Goal: Transaction & Acquisition: Purchase product/service

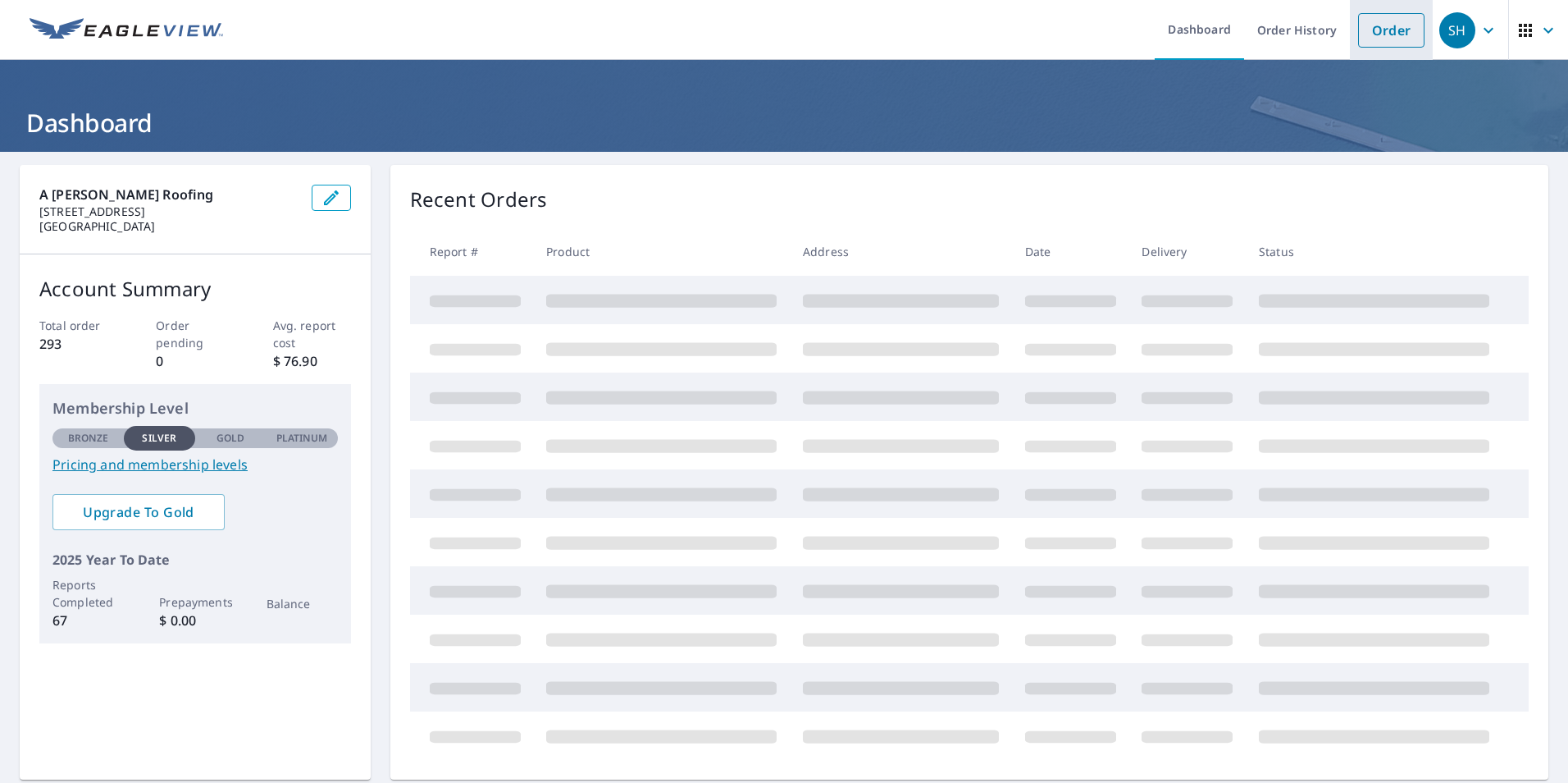
click at [1383, 28] on link "Order" at bounding box center [1392, 30] width 67 height 34
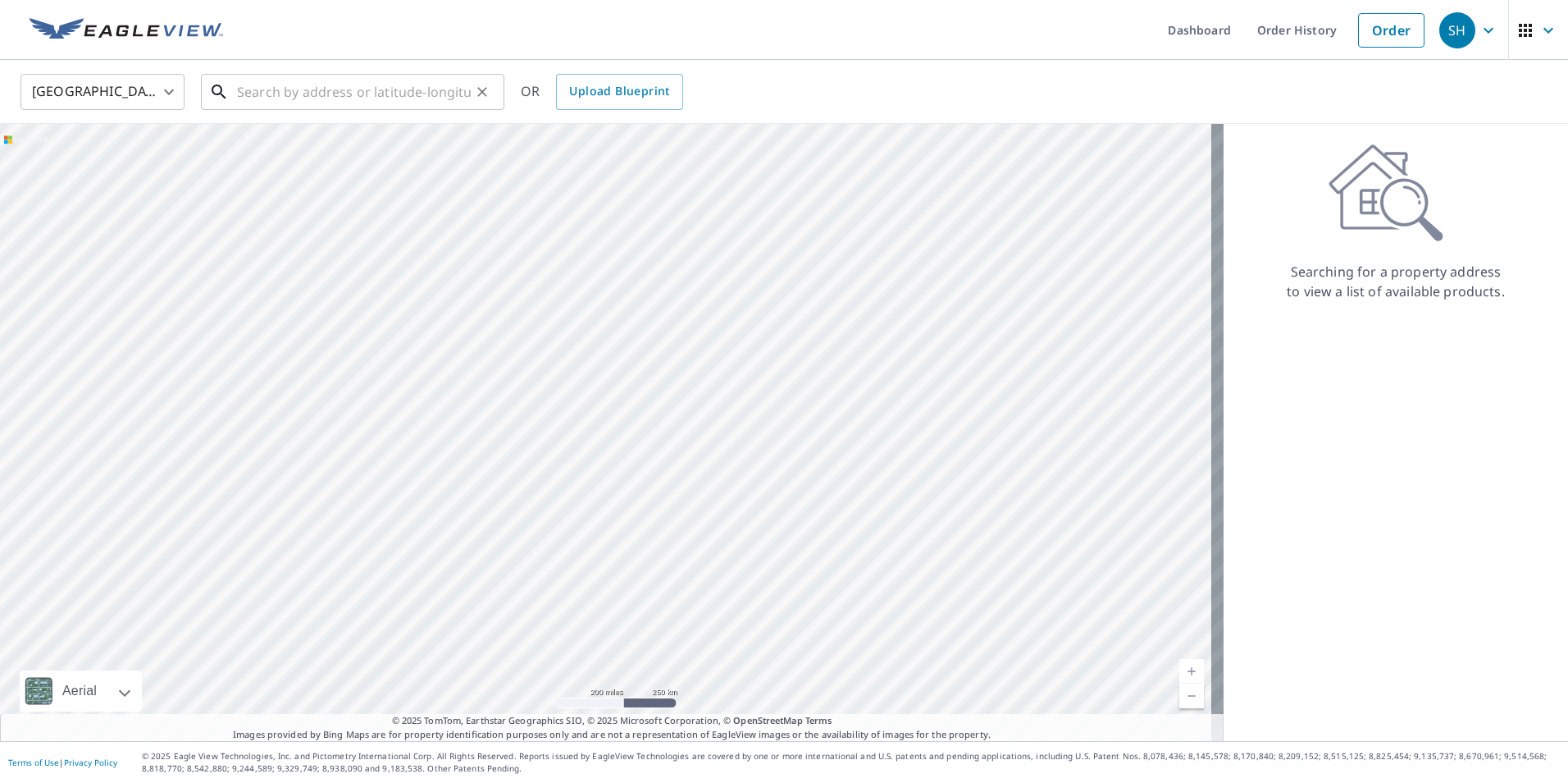
click at [374, 96] on input "text" at bounding box center [354, 92] width 234 height 46
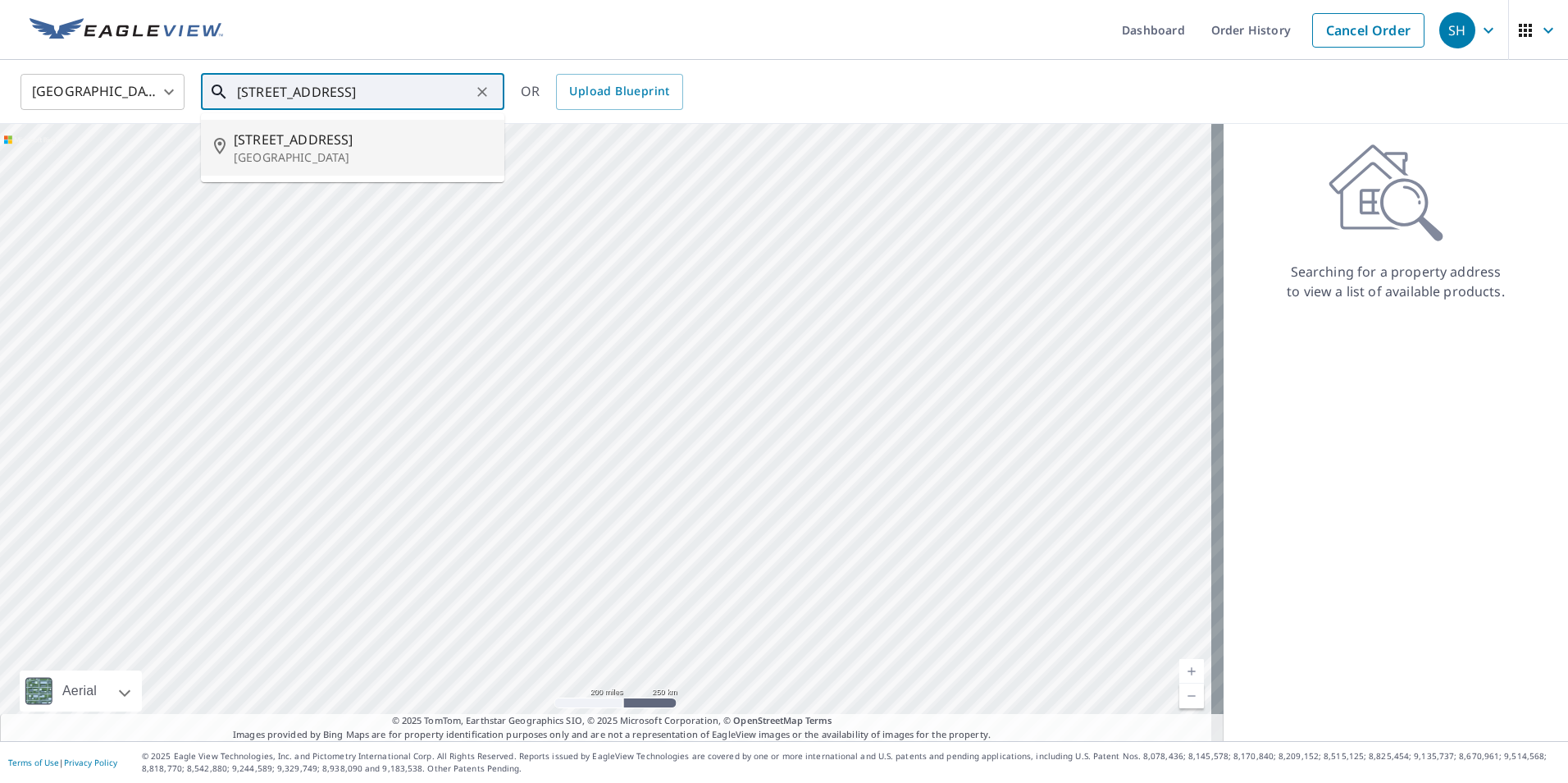
click at [294, 155] on p "[GEOGRAPHIC_DATA]" at bounding box center [363, 157] width 258 height 17
type input "[STREET_ADDRESS]"
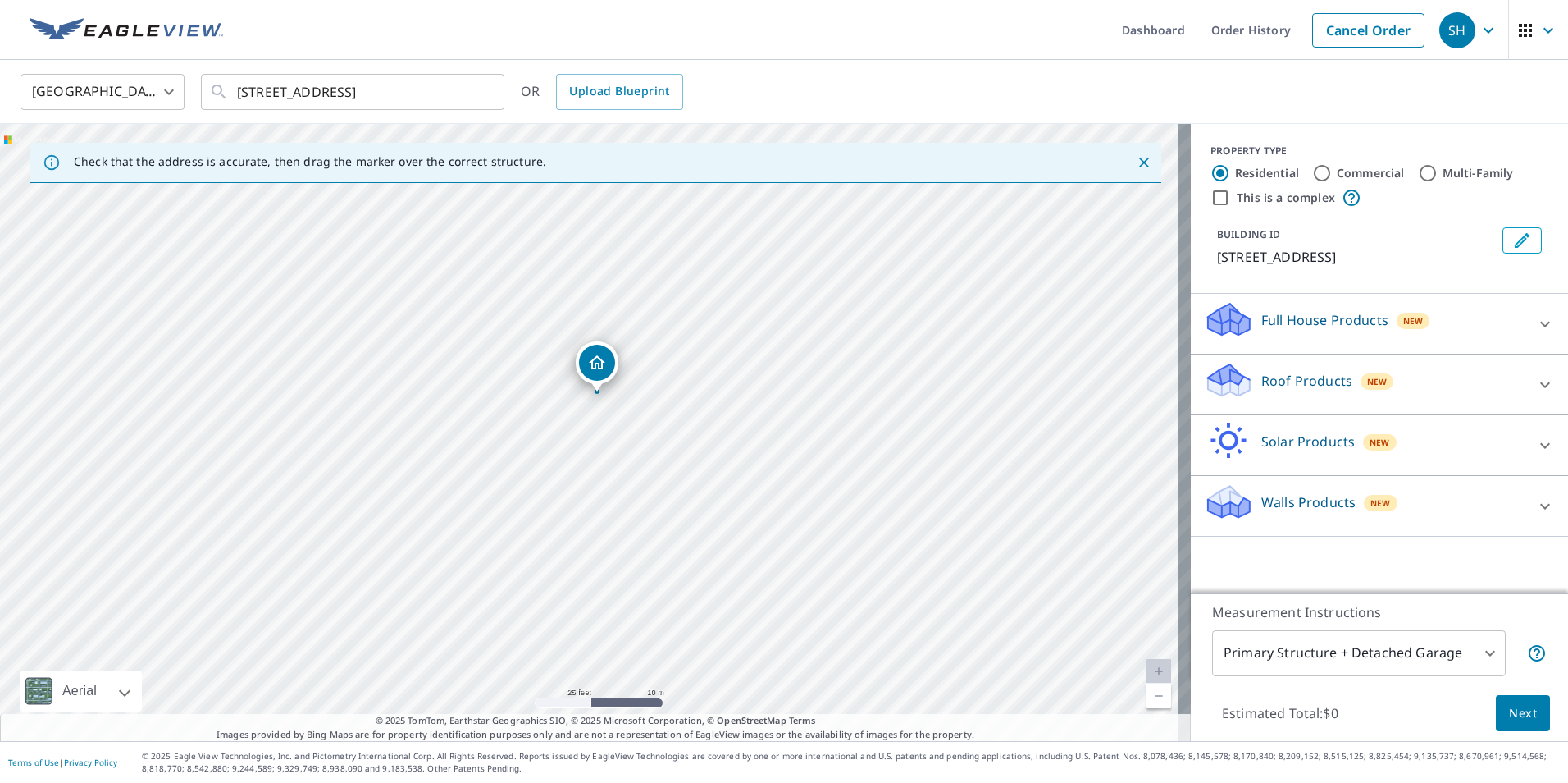
drag, startPoint x: 514, startPoint y: 458, endPoint x: 674, endPoint y: 403, distance: 169.2
click at [674, 403] on div "[STREET_ADDRESS]" at bounding box center [596, 432] width 1191 height 617
click at [1270, 384] on p "Roof Products" at bounding box center [1306, 381] width 91 height 20
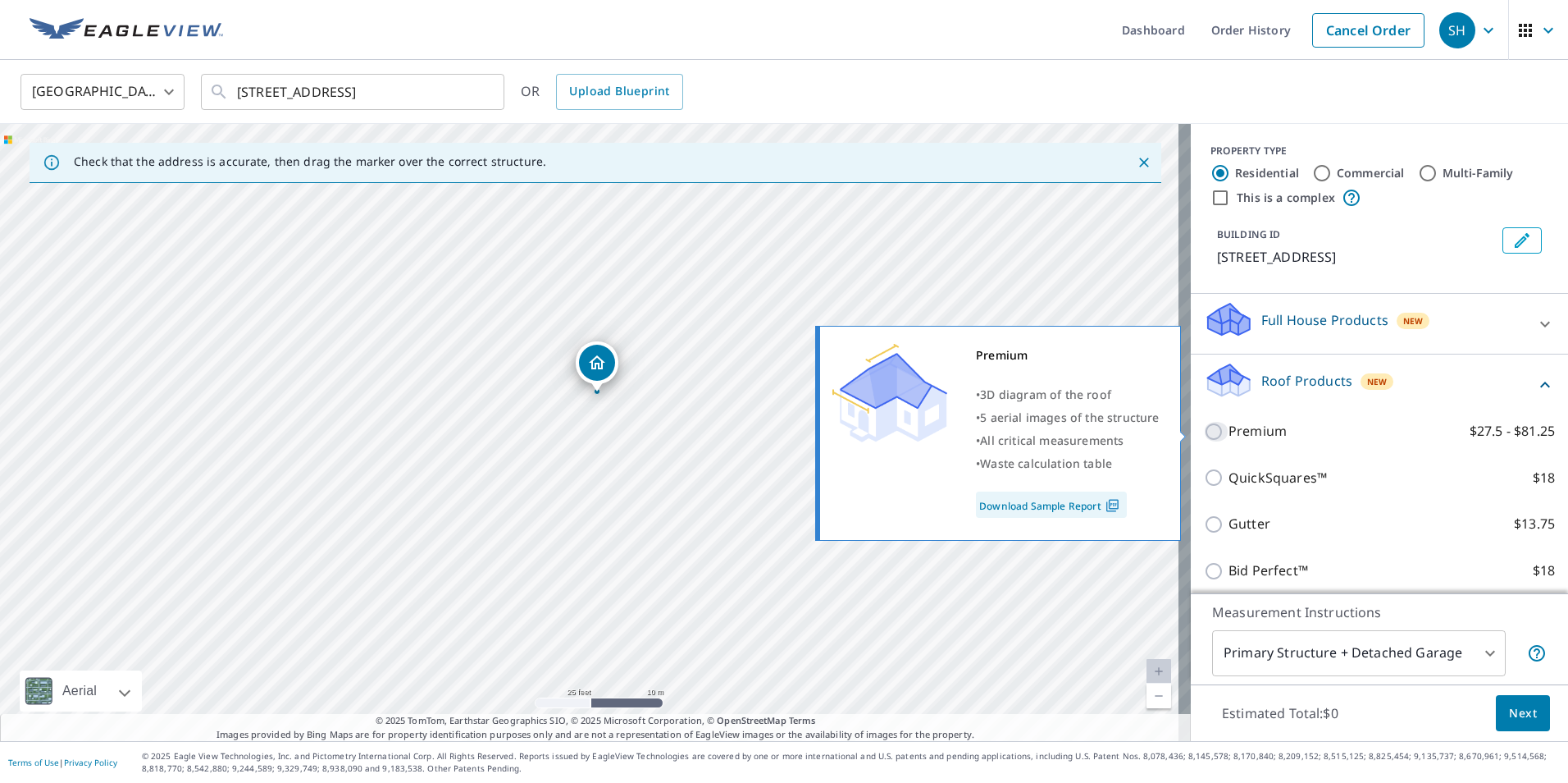
click at [1204, 435] on input "Premium $27.5 - $81.25" at bounding box center [1216, 432] width 25 height 20
checkbox input "true"
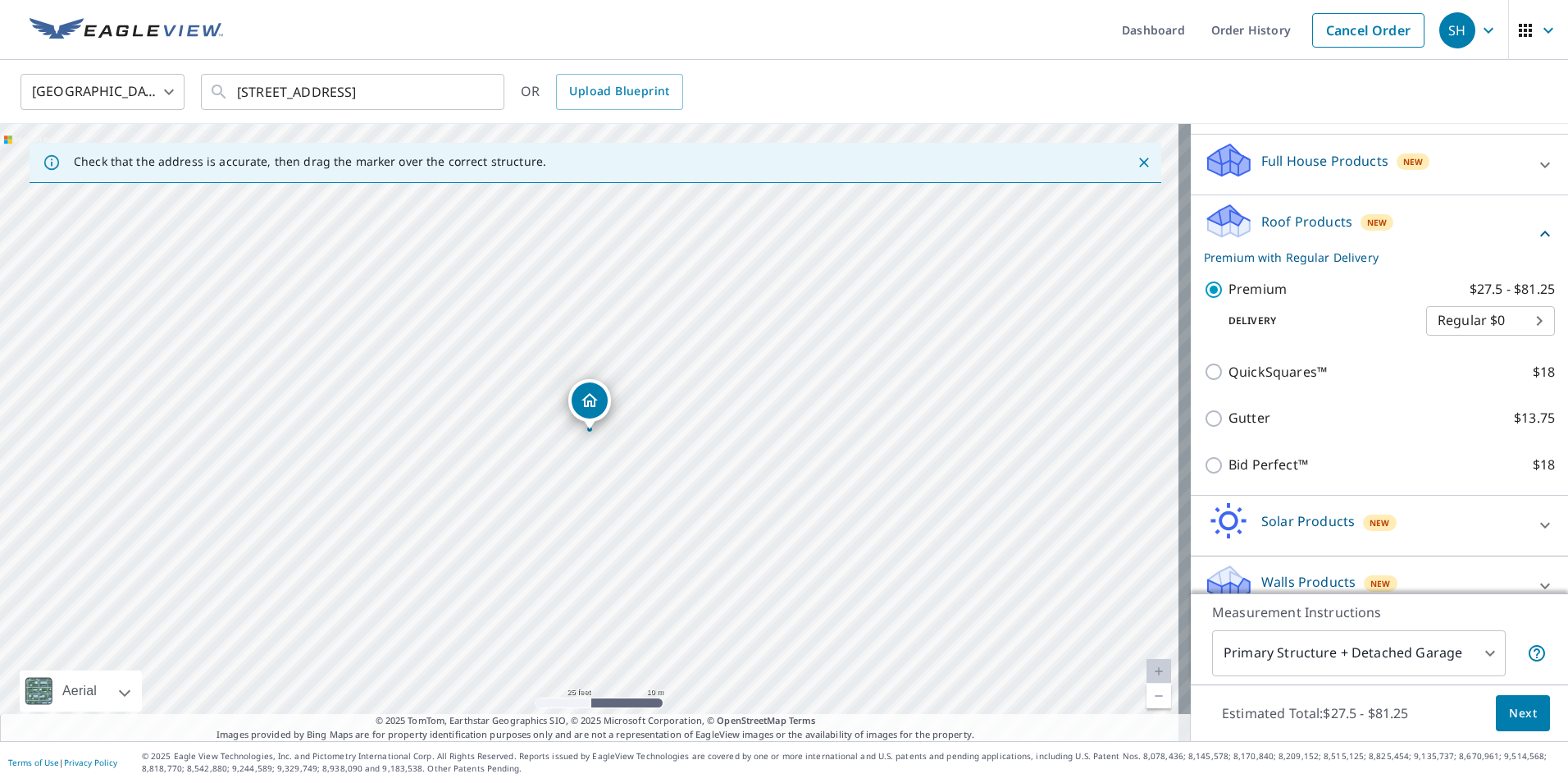
scroll to position [164, 0]
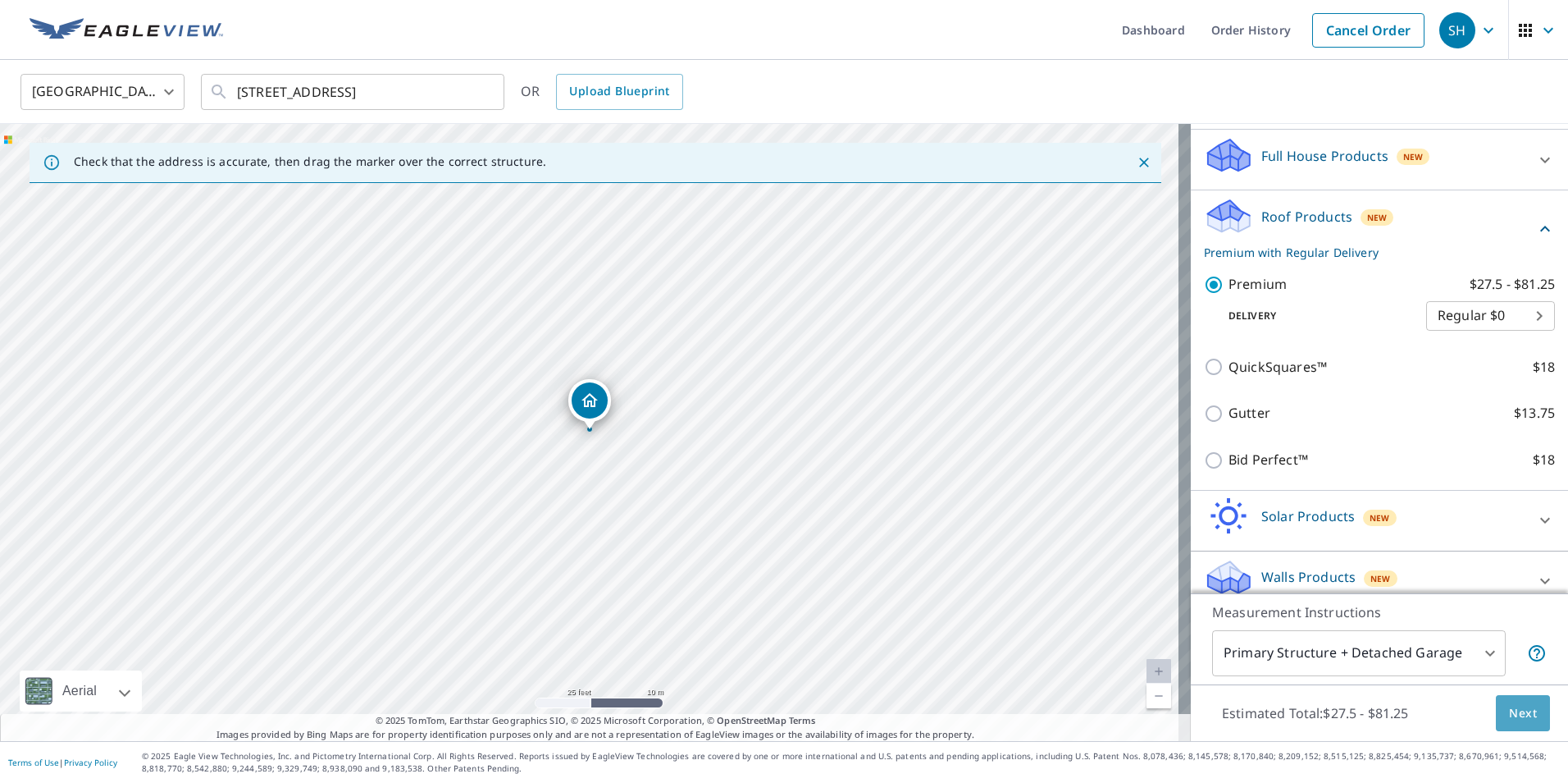
click at [1509, 711] on span "Next" at bounding box center [1523, 713] width 28 height 21
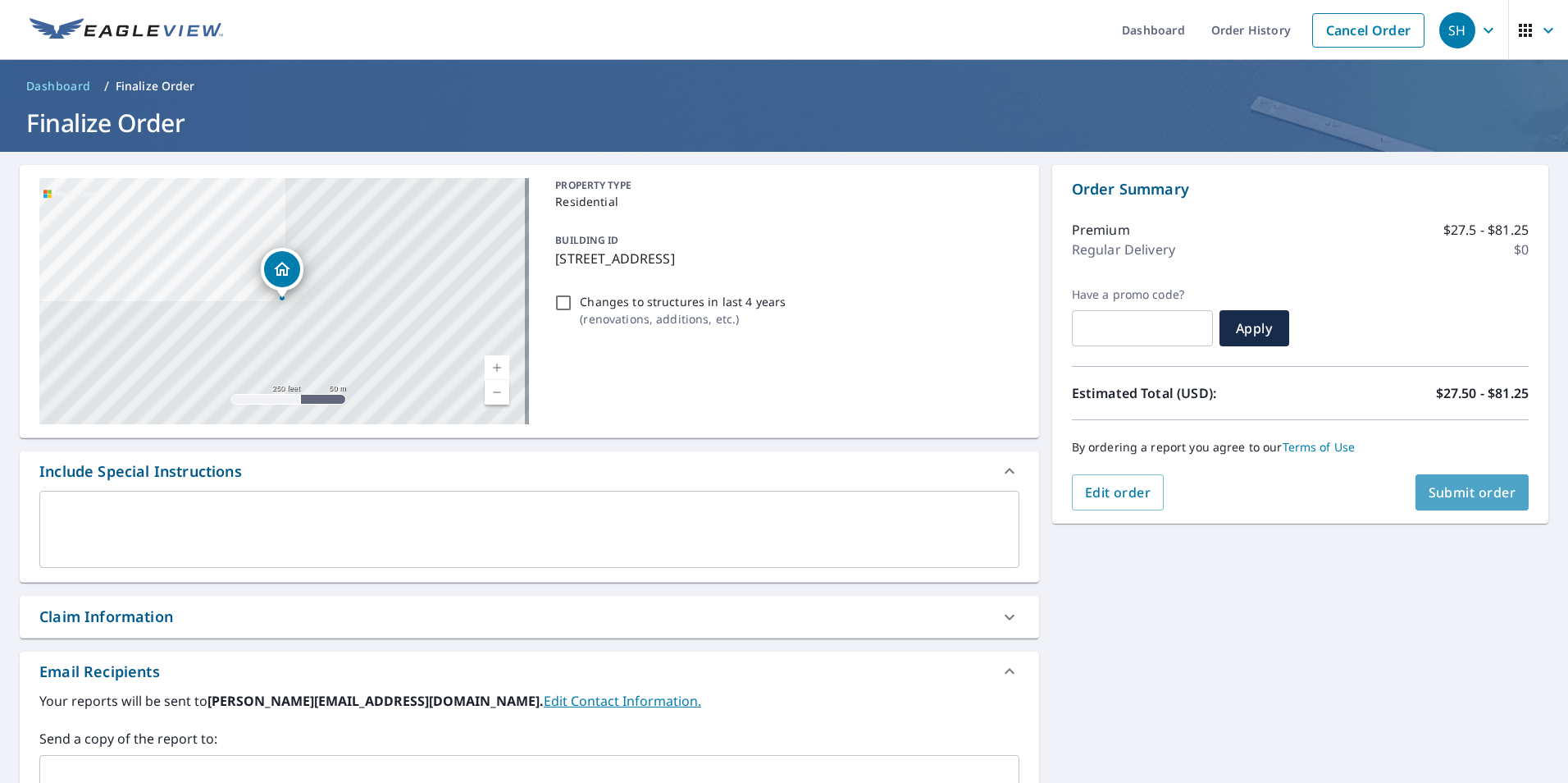
click at [1467, 496] on span "Submit order" at bounding box center [1472, 493] width 87 height 18
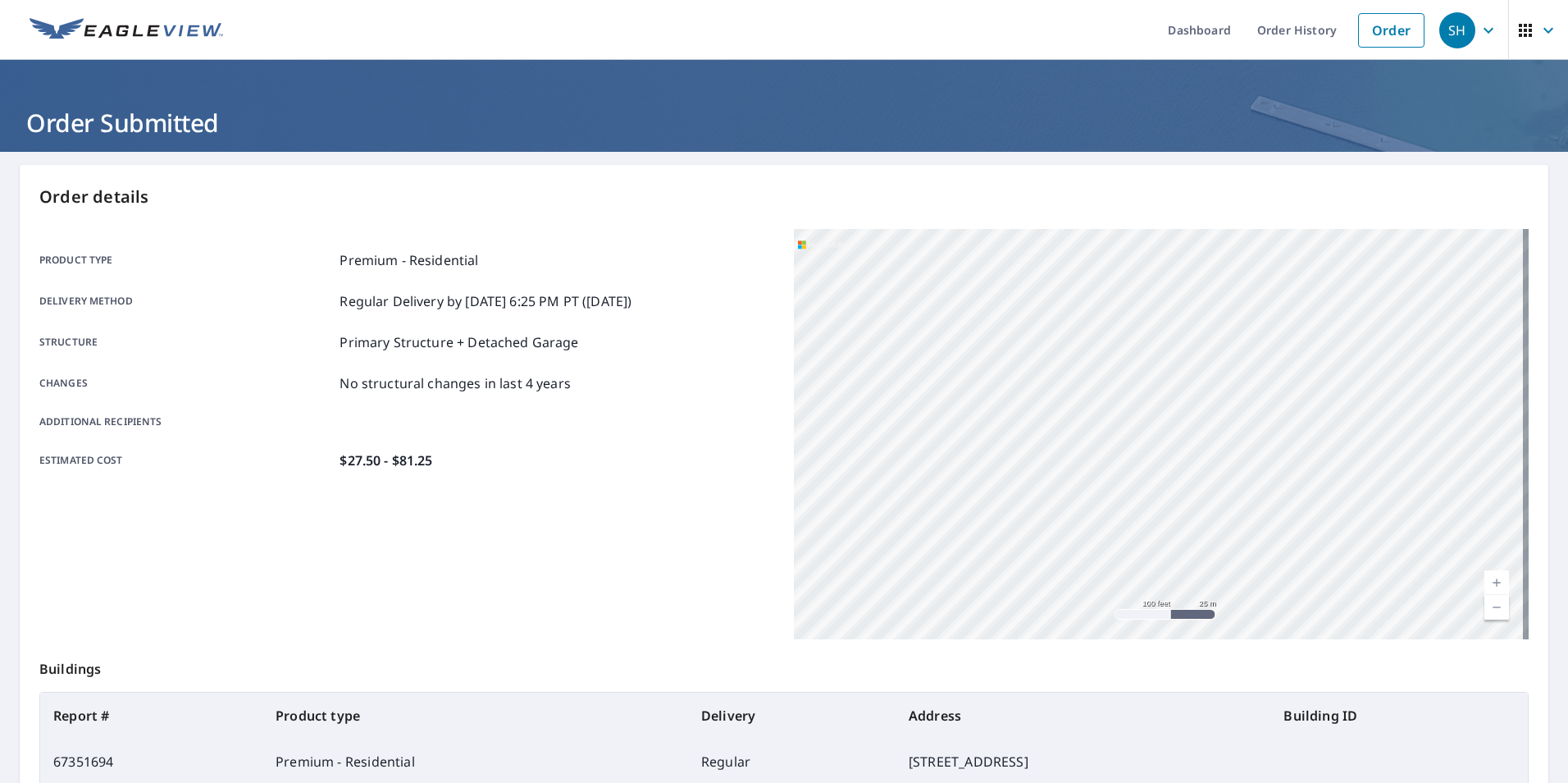
drag, startPoint x: 1335, startPoint y: 473, endPoint x: 1069, endPoint y: 655, distance: 322.3
click at [1076, 686] on div "Order details Product type Premium - Residential Delivery method Regular Delive…" at bounding box center [784, 538] width 1529 height 746
drag, startPoint x: 1365, startPoint y: 364, endPoint x: 1223, endPoint y: 506, distance: 200.8
click at [1223, 506] on div "[STREET_ADDRESS]" at bounding box center [1160, 434] width 735 height 410
drag, startPoint x: 1457, startPoint y: 287, endPoint x: 1145, endPoint y: 637, distance: 468.9
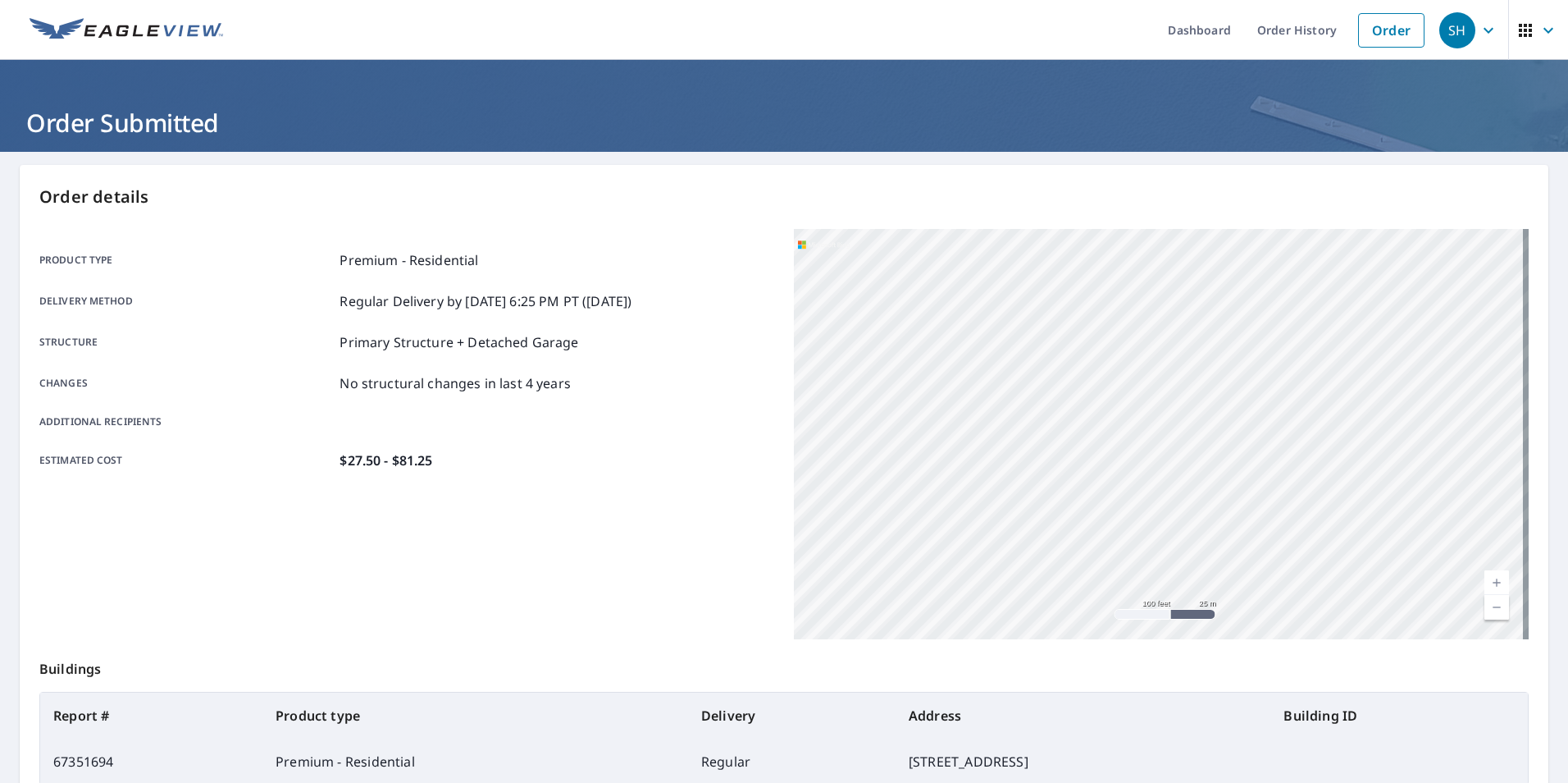
click at [1145, 637] on div "[STREET_ADDRESS]" at bounding box center [1160, 434] width 735 height 410
drag, startPoint x: 1332, startPoint y: 481, endPoint x: 1205, endPoint y: 615, distance: 184.6
click at [1205, 615] on div "[STREET_ADDRESS]" at bounding box center [1160, 434] width 735 height 410
drag, startPoint x: 1444, startPoint y: 416, endPoint x: 1130, endPoint y: 587, distance: 357.5
click at [1130, 587] on div "[STREET_ADDRESS]" at bounding box center [1160, 434] width 735 height 410
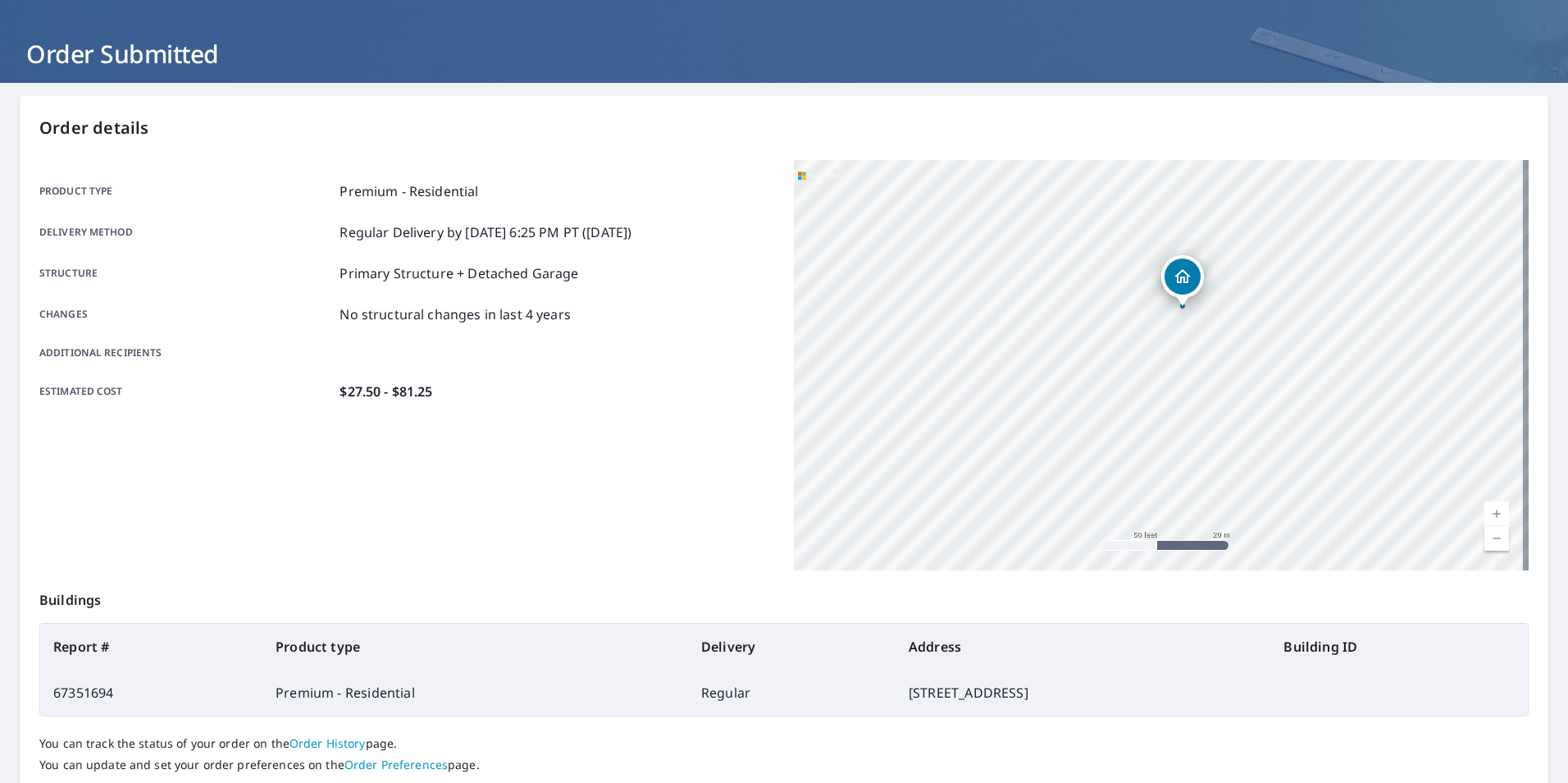
scroll to position [183, 0]
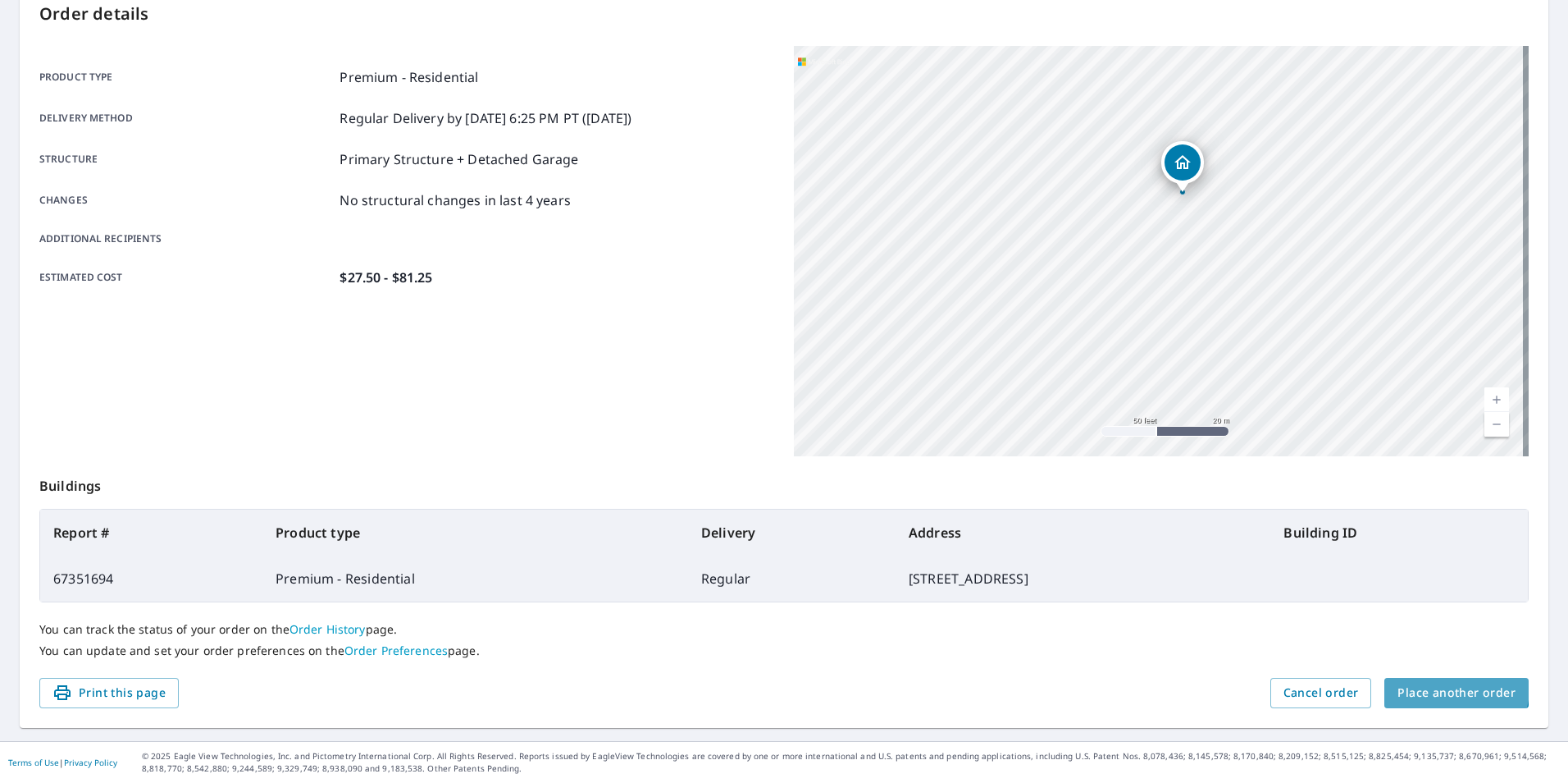
click at [1445, 688] on span "Place another order" at bounding box center [1457, 692] width 118 height 21
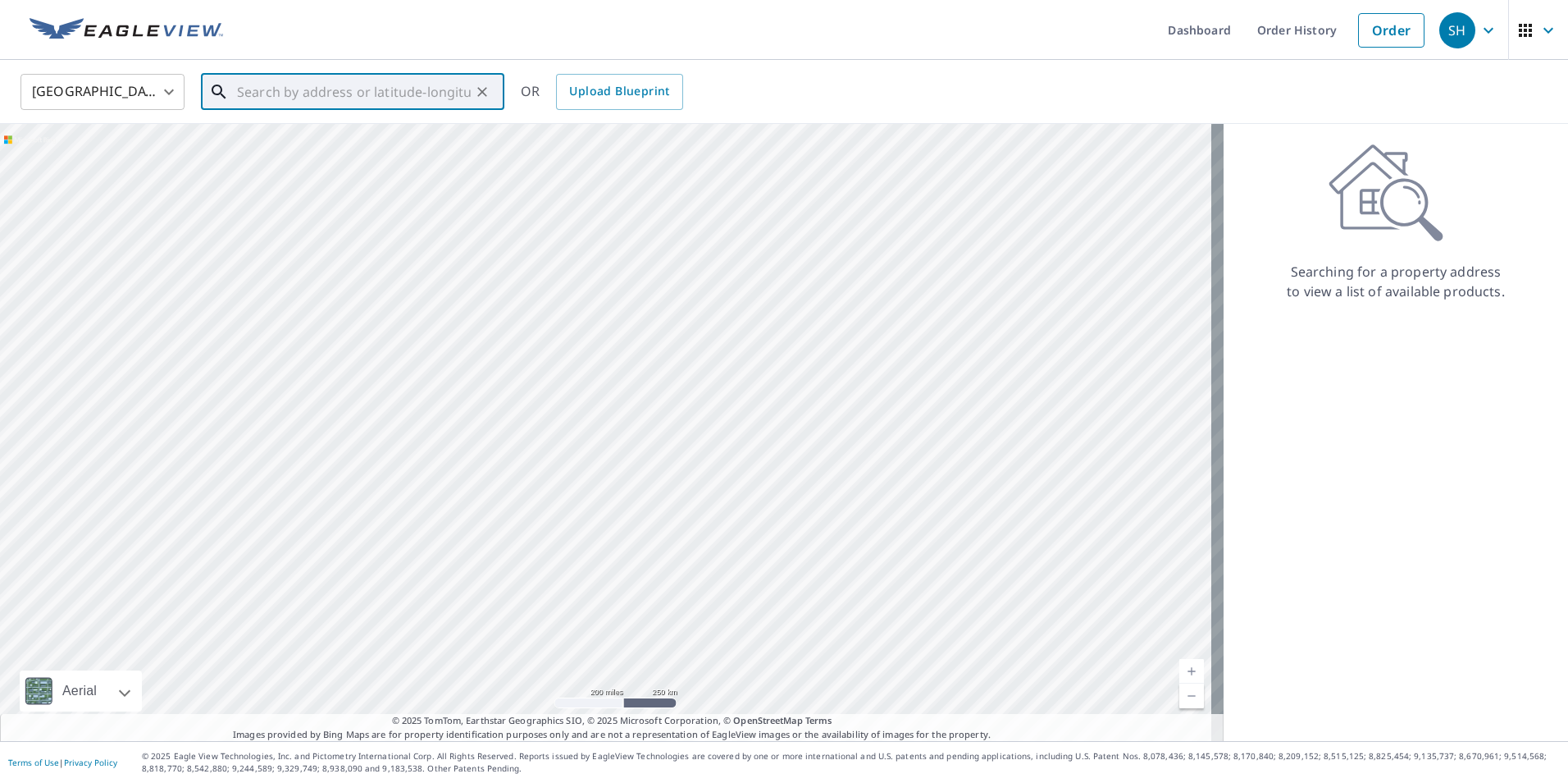
click at [410, 97] on input "text" at bounding box center [354, 92] width 234 height 46
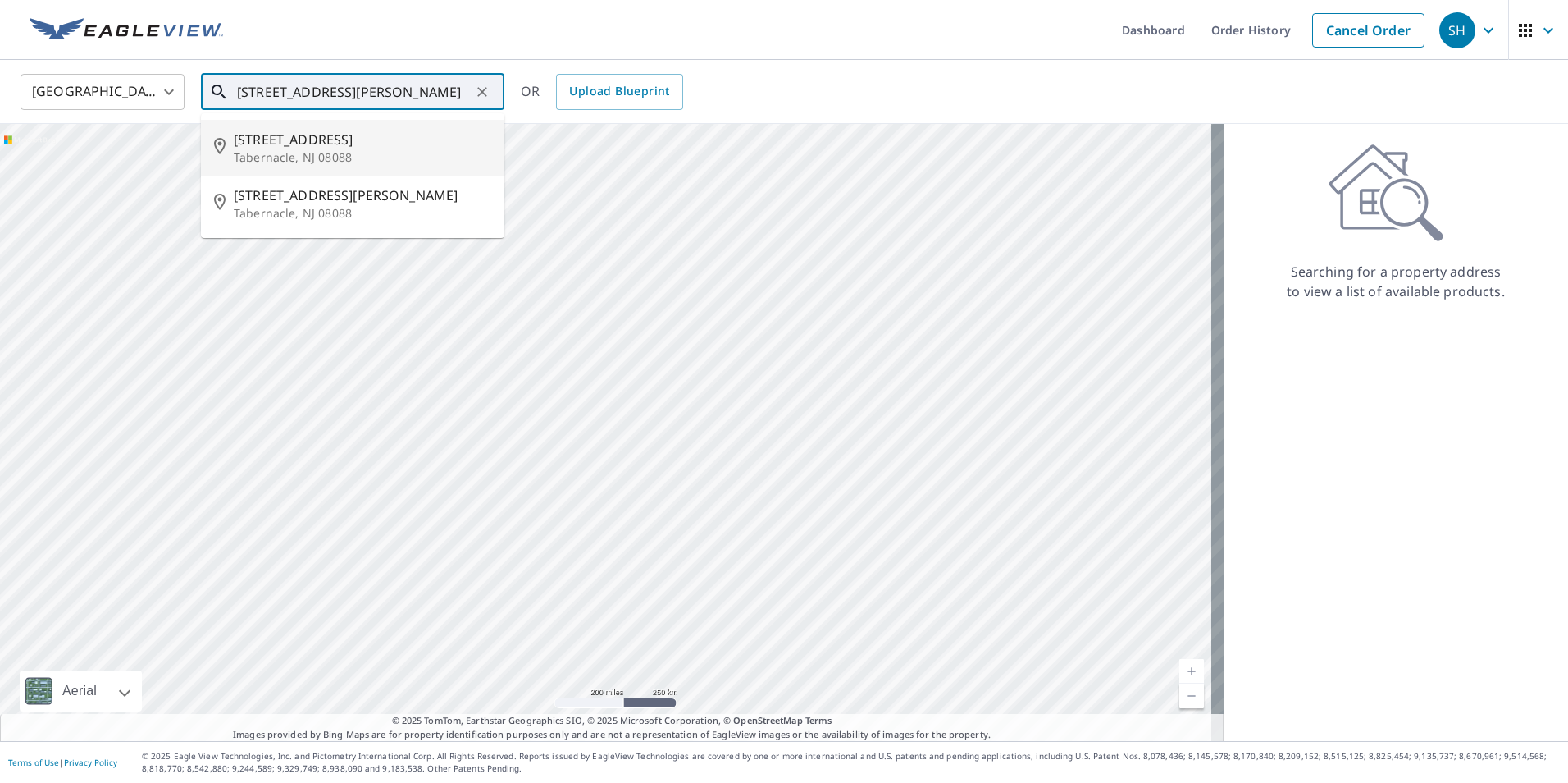
click at [355, 146] on span "[STREET_ADDRESS]" at bounding box center [363, 140] width 258 height 20
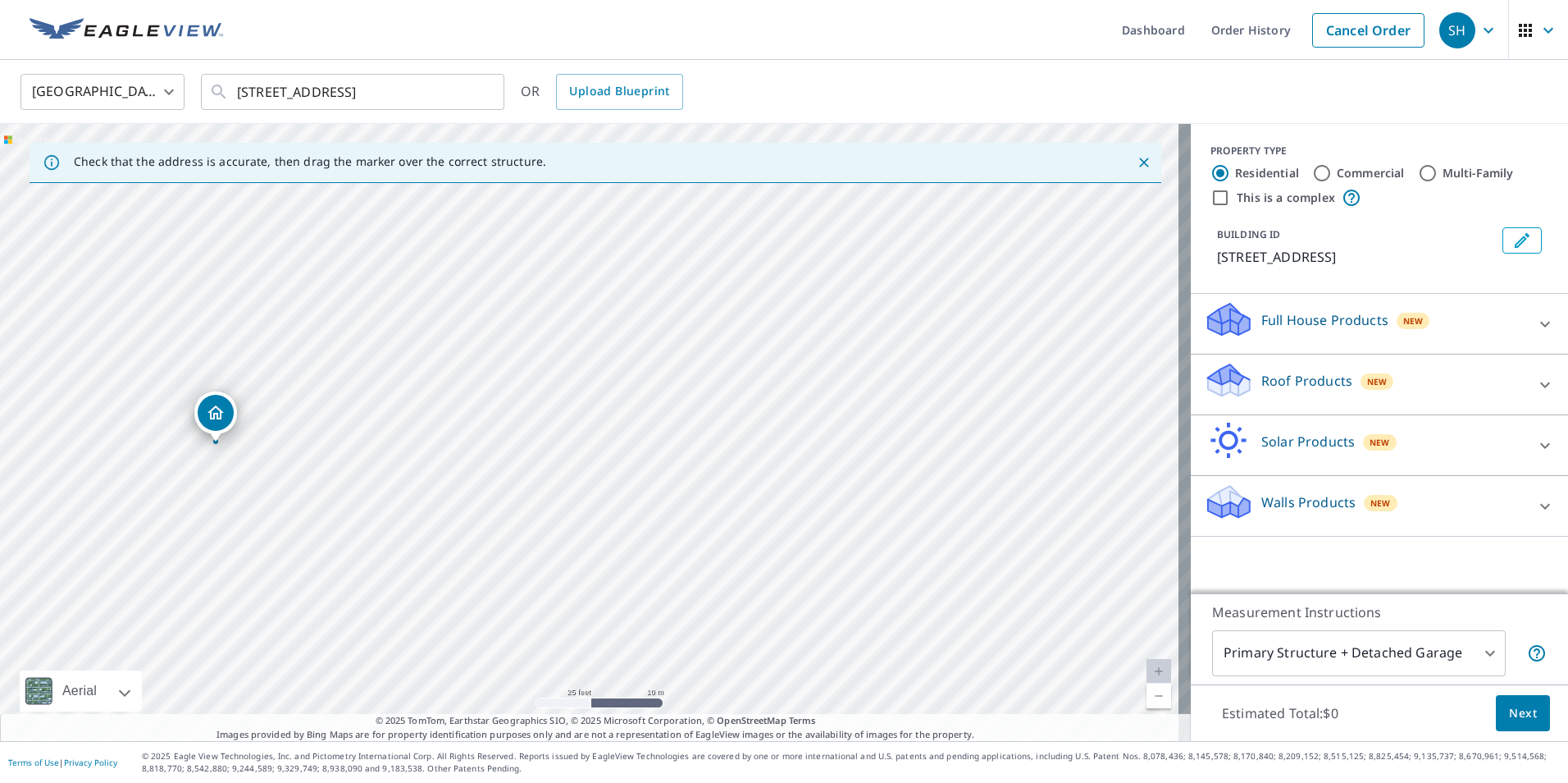
click at [495, 457] on div "[STREET_ADDRESS]" at bounding box center [596, 432] width 1191 height 617
click at [321, 90] on input "[STREET_ADDRESS]" at bounding box center [354, 92] width 234 height 46
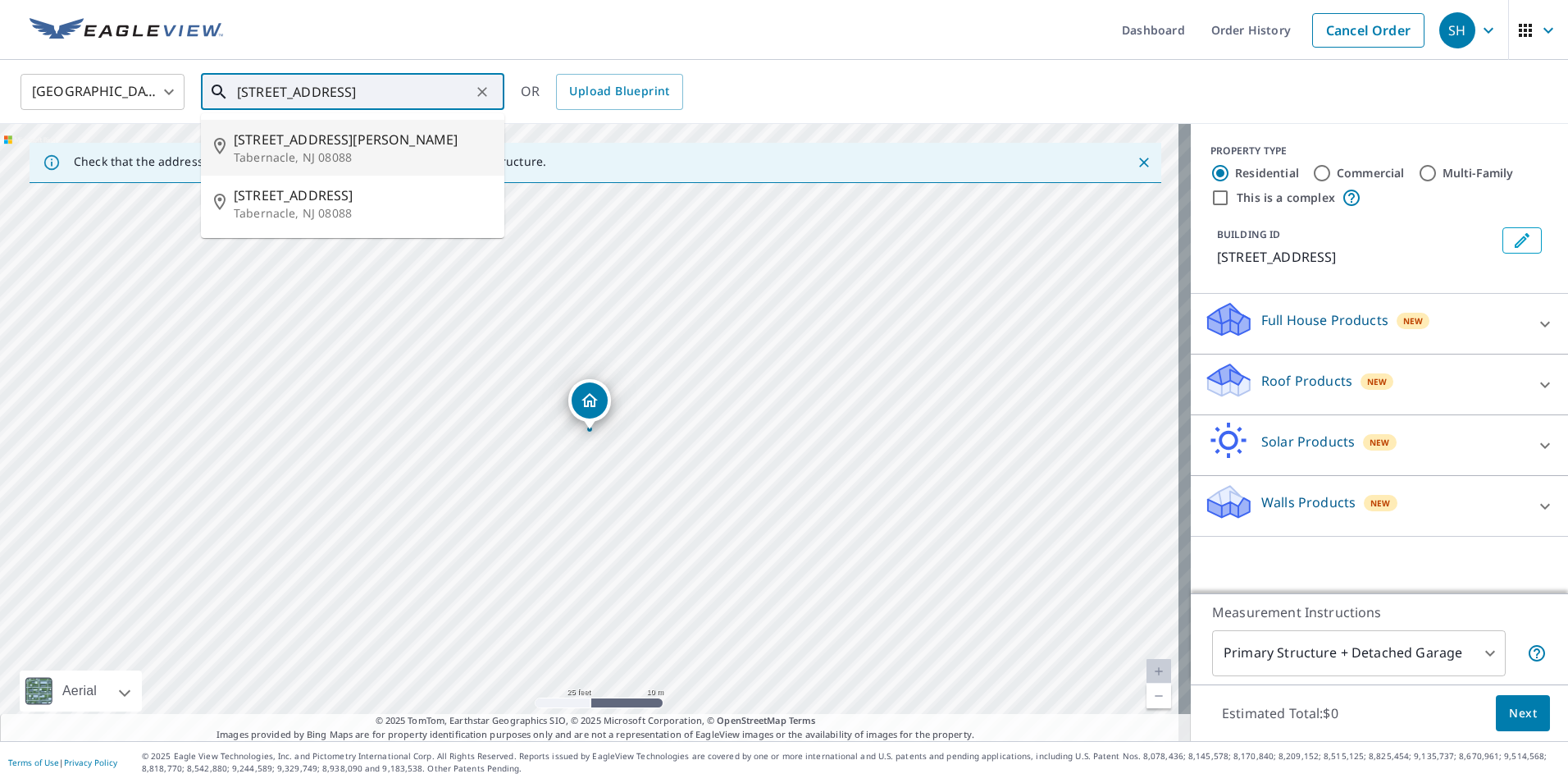
click at [332, 137] on span "[STREET_ADDRESS][PERSON_NAME]" at bounding box center [363, 140] width 258 height 20
type input "[STREET_ADDRESS]"
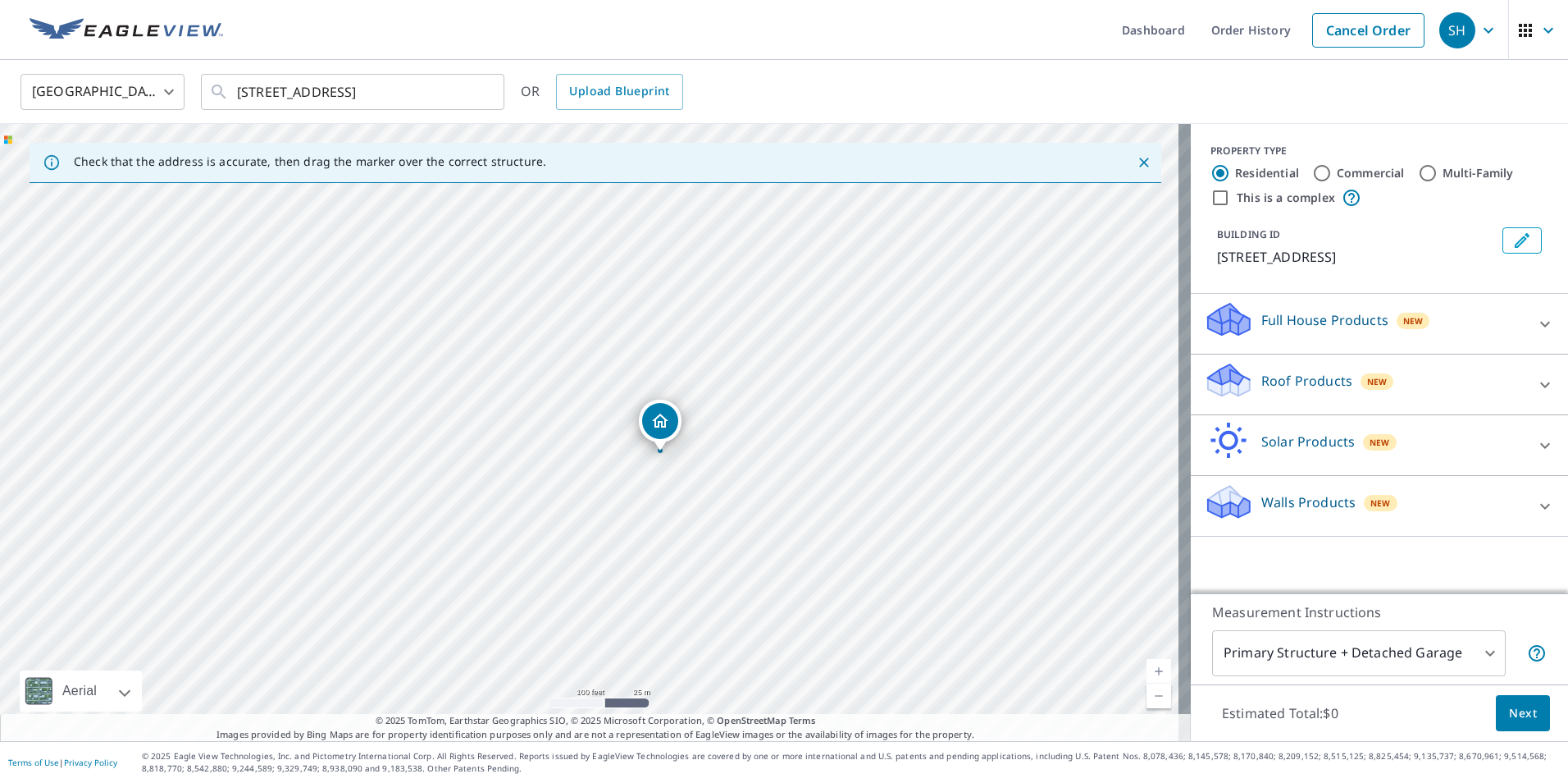
drag, startPoint x: 730, startPoint y: 376, endPoint x: 671, endPoint y: 488, distance: 126.6
click at [671, 488] on div "[STREET_ADDRESS]" at bounding box center [596, 432] width 1191 height 617
drag, startPoint x: 668, startPoint y: 424, endPoint x: 643, endPoint y: 445, distance: 32.6
click at [643, 445] on div "[STREET_ADDRESS]" at bounding box center [596, 432] width 1191 height 617
click at [1218, 378] on icon at bounding box center [1229, 374] width 42 height 21
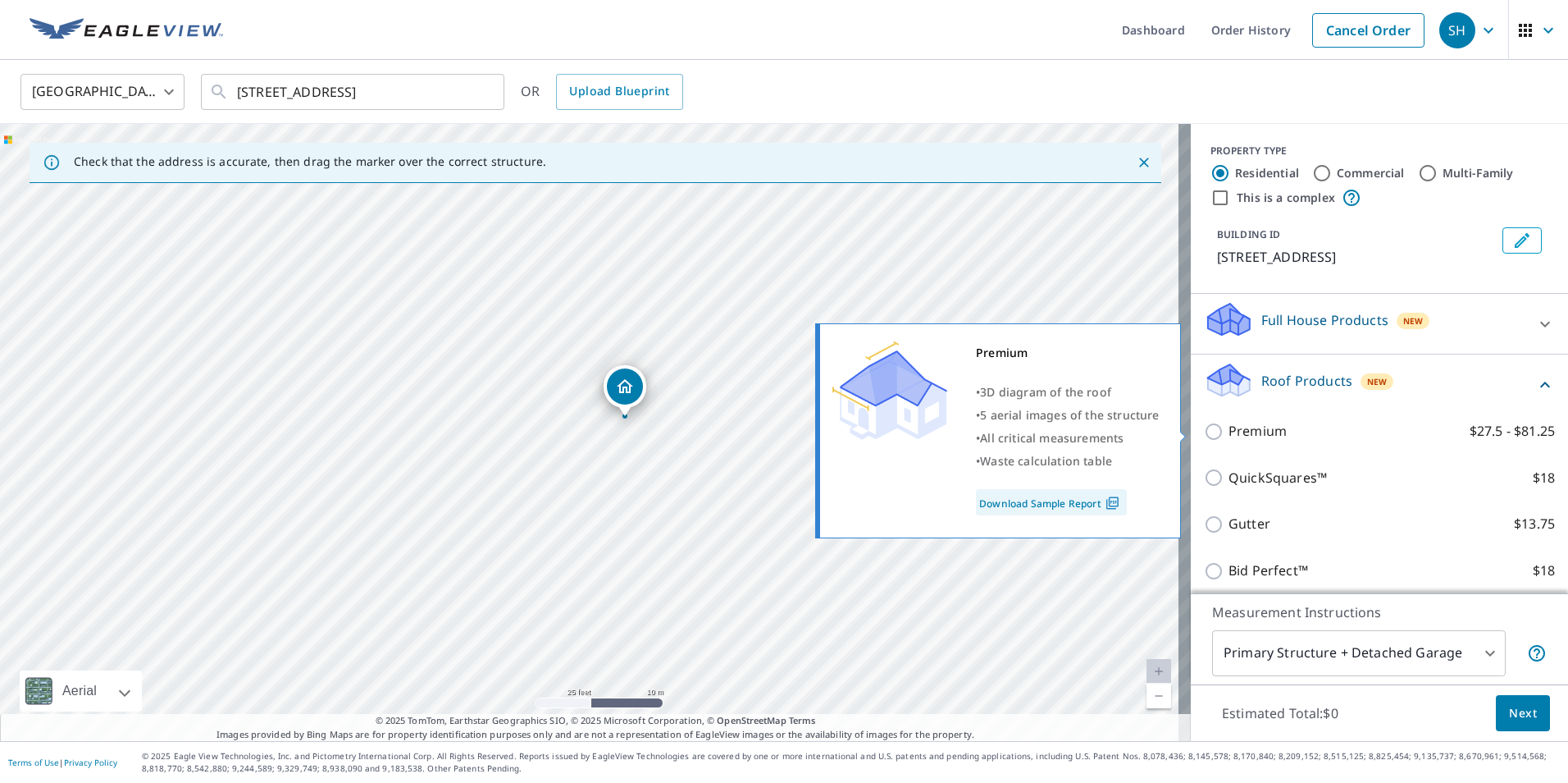
click at [1204, 434] on input "Premium $27.5 - $81.25" at bounding box center [1216, 432] width 25 height 20
checkbox input "true"
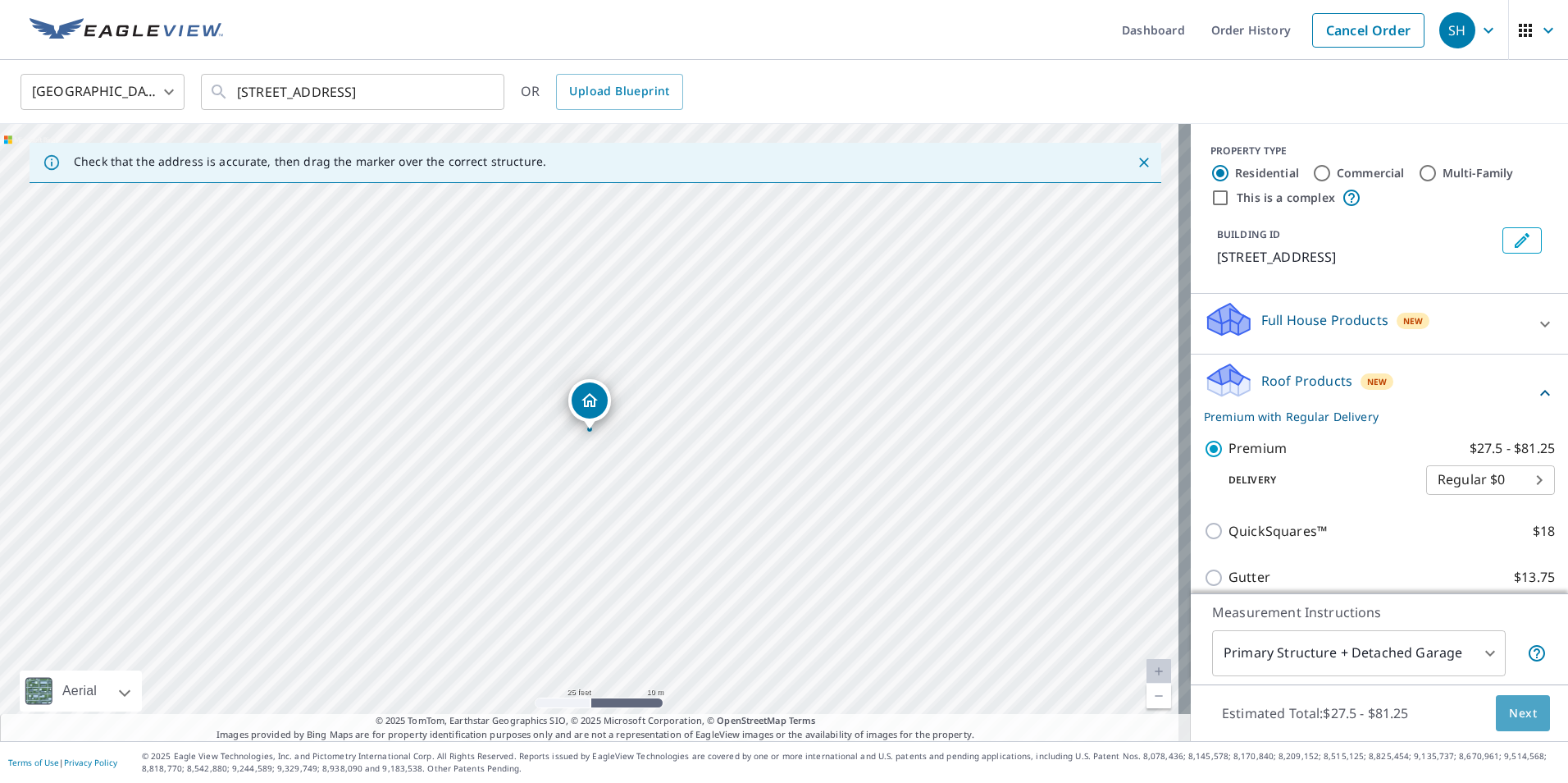
click at [1515, 708] on span "Next" at bounding box center [1523, 713] width 28 height 21
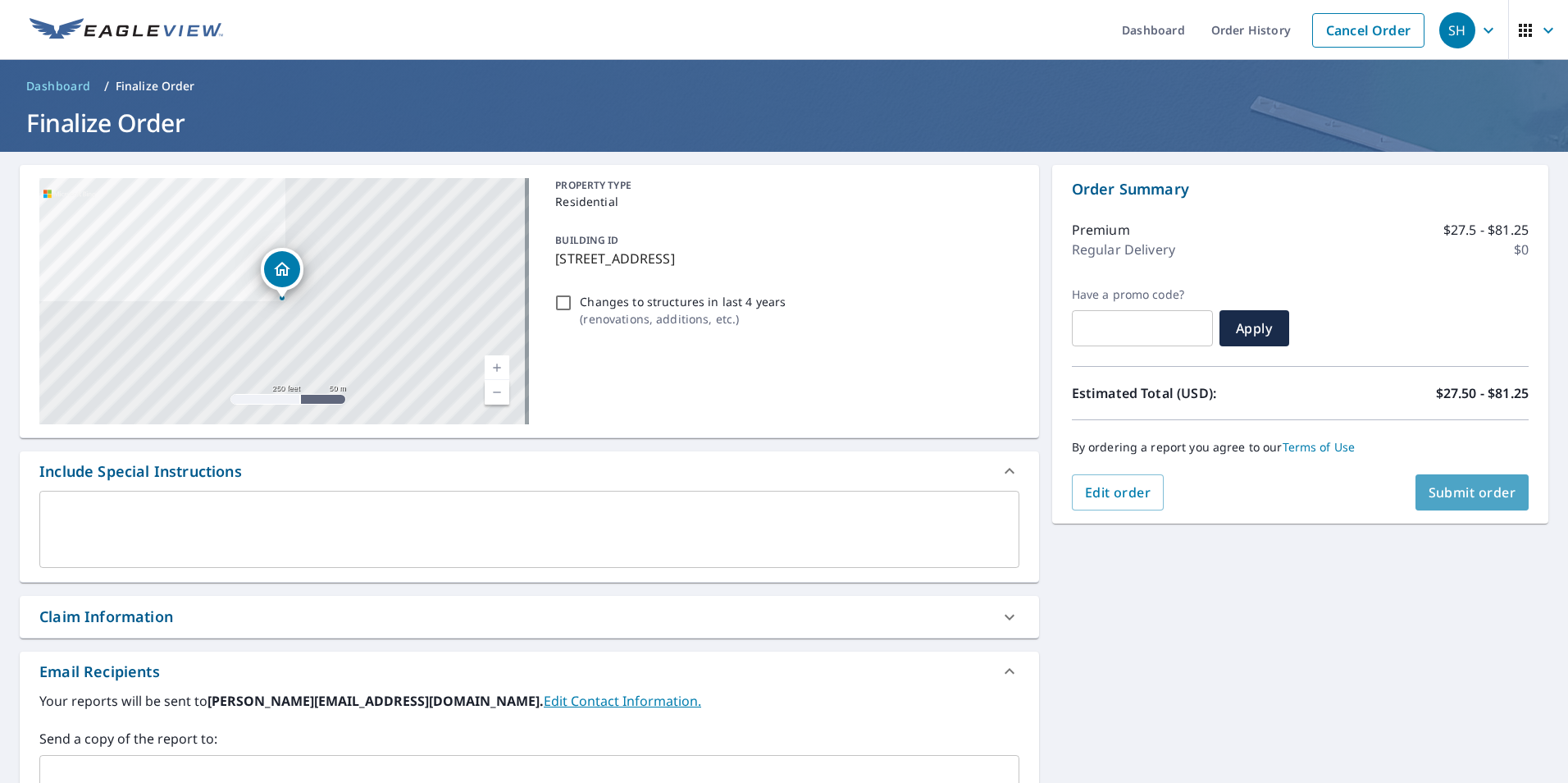
click at [1491, 486] on span "Submit order" at bounding box center [1472, 493] width 87 height 18
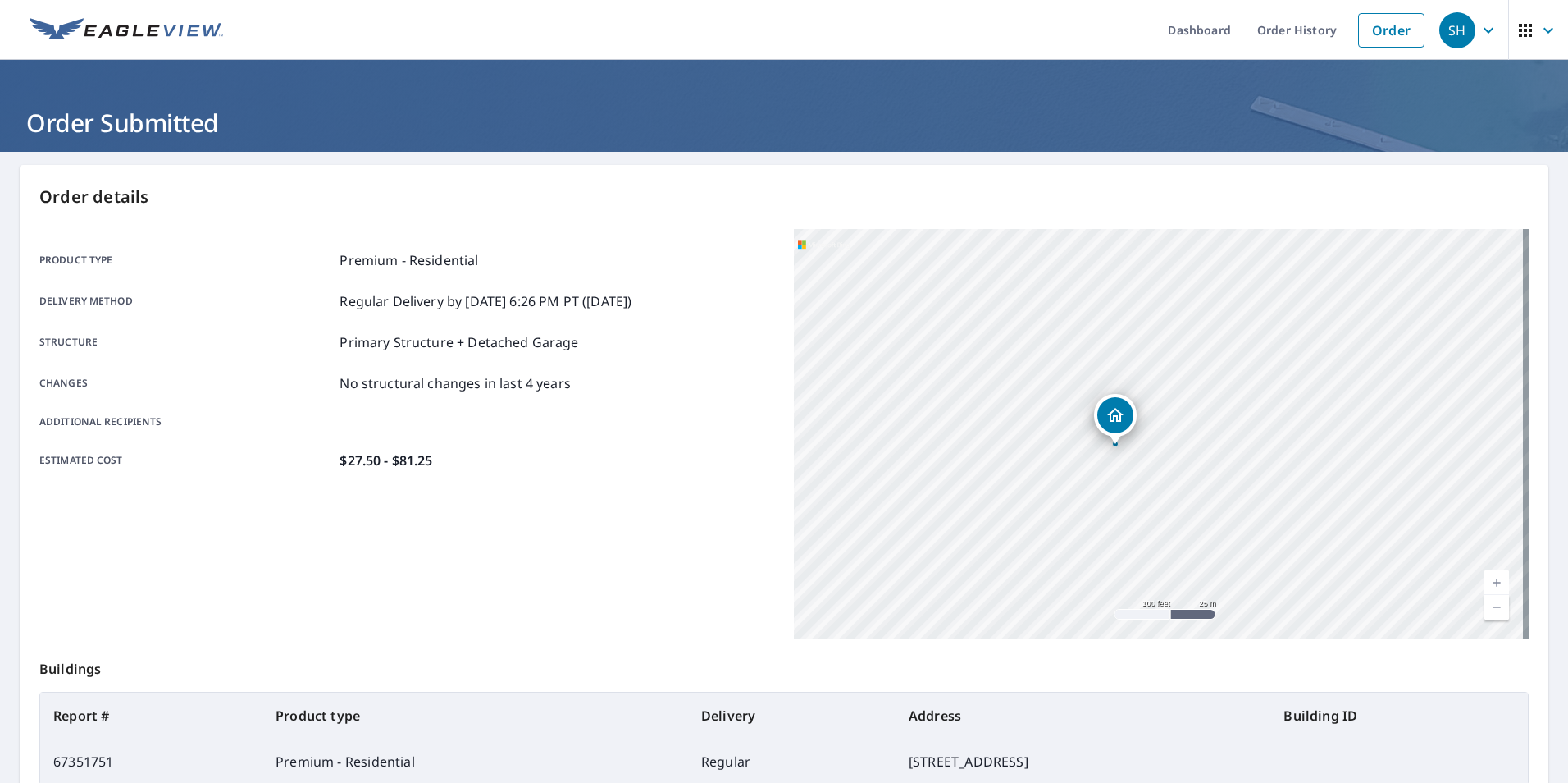
drag, startPoint x: 1075, startPoint y: 476, endPoint x: 1244, endPoint y: 592, distance: 205.0
click at [1244, 592] on div "[STREET_ADDRESS]" at bounding box center [1160, 434] width 735 height 410
